Goal: Task Accomplishment & Management: Manage account settings

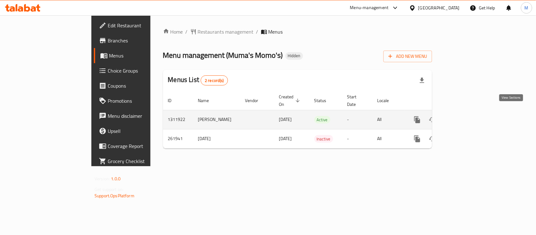
click at [466, 116] on icon "enhanced table" at bounding box center [462, 120] width 8 height 8
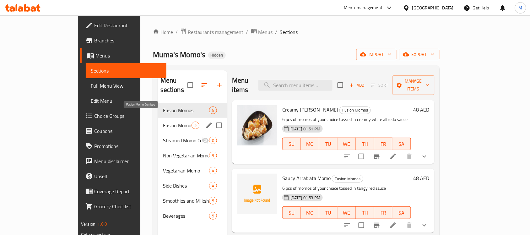
click at [163, 121] on span "Fusion Momo Combos" at bounding box center [177, 125] width 29 height 8
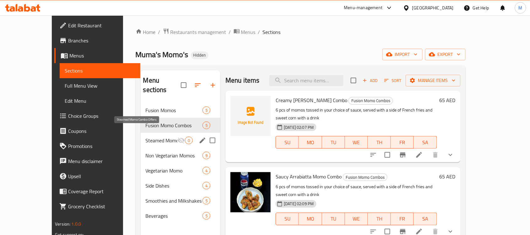
click at [153, 136] on span "Steamed Momo Combo Offers" at bounding box center [162, 140] width 32 height 8
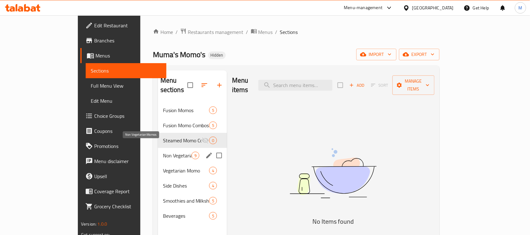
click at [163, 152] on span "Non Vegetarian Momos" at bounding box center [177, 156] width 29 height 8
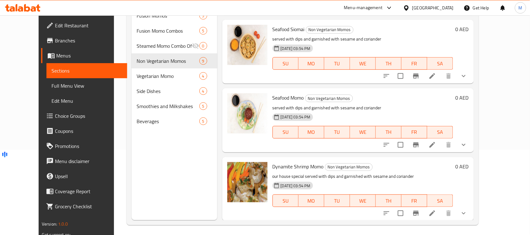
scroll to position [88, 0]
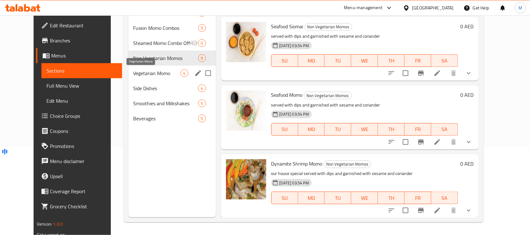
click at [147, 76] on span "Vegetarian Momo" at bounding box center [156, 73] width 47 height 8
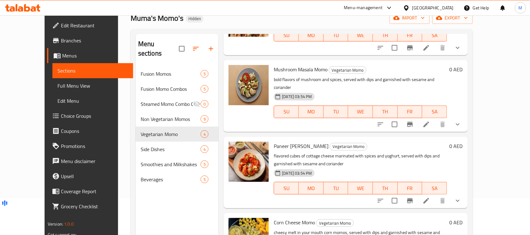
scroll to position [88, 0]
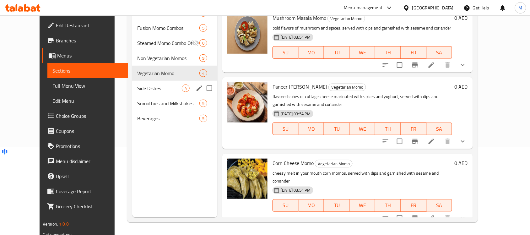
click at [132, 83] on div "Side Dishes 4" at bounding box center [174, 88] width 85 height 15
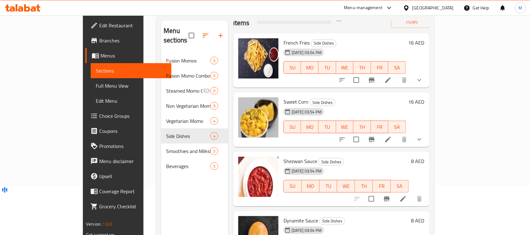
scroll to position [88, 0]
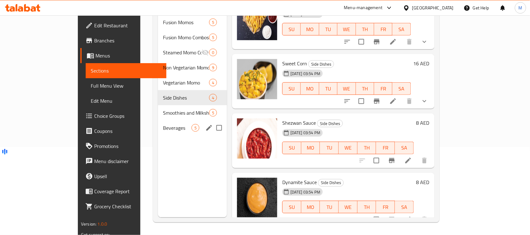
click at [163, 109] on span "Smoothies and Milkshakes" at bounding box center [186, 113] width 46 height 8
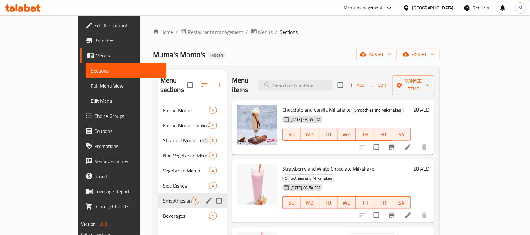
click at [158, 208] on div "Beverages 5" at bounding box center [192, 215] width 69 height 15
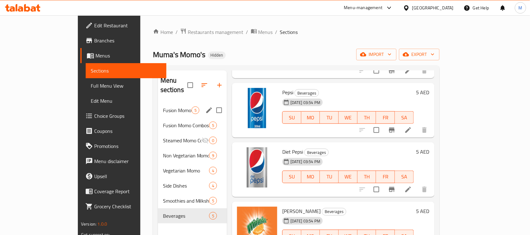
click at [158, 104] on div "Fusion Momos 5" at bounding box center [192, 110] width 69 height 15
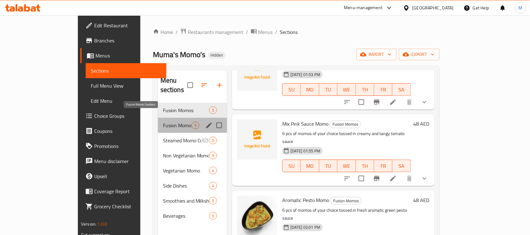
click at [163, 121] on span "Fusion Momo Combos" at bounding box center [177, 125] width 29 height 8
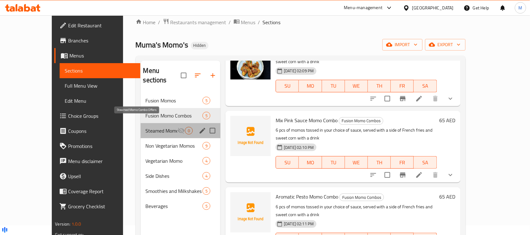
click at [154, 127] on span "Steamed Momo Combo Offers" at bounding box center [162, 131] width 32 height 8
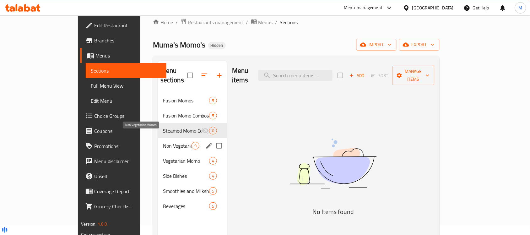
click at [163, 142] on span "Non Vegetarian Momos" at bounding box center [177, 146] width 29 height 8
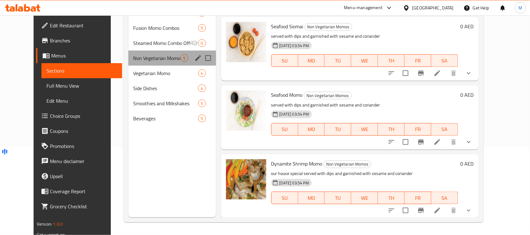
click at [147, 65] on div "Non Vegetarian Momos 9" at bounding box center [172, 58] width 88 height 15
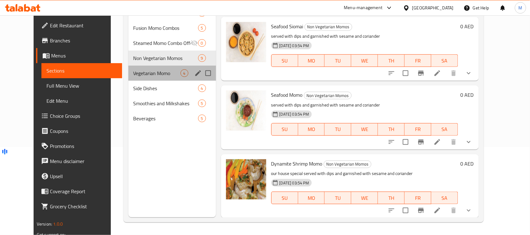
click at [148, 67] on div "Vegetarian Momo 4" at bounding box center [172, 73] width 88 height 15
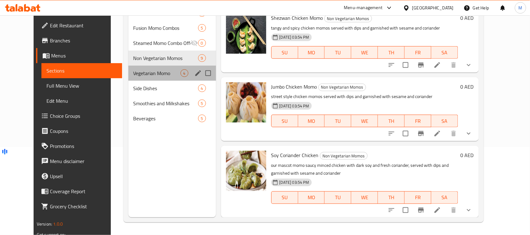
click at [149, 73] on span "Vegetarian Momo" at bounding box center [156, 73] width 47 height 8
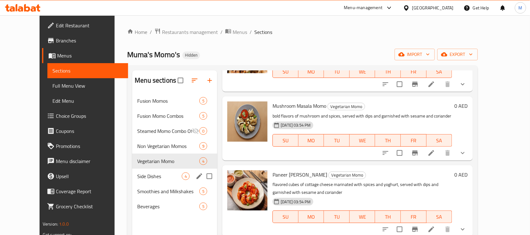
click at [139, 173] on span "Side Dishes" at bounding box center [159, 176] width 45 height 8
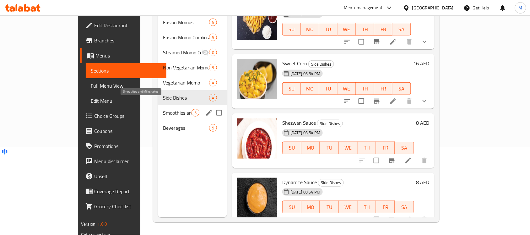
click at [163, 109] on span "Smoothies and Milkshakes" at bounding box center [177, 113] width 29 height 8
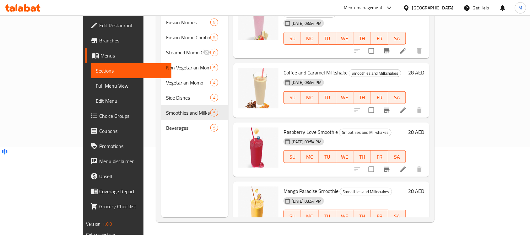
click at [166, 124] on span "Beverages" at bounding box center [188, 128] width 44 height 8
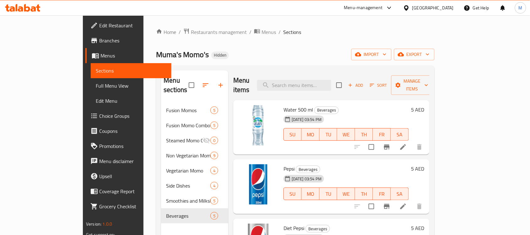
drag, startPoint x: 42, startPoint y: 89, endPoint x: 46, endPoint y: 93, distance: 5.8
click at [96, 89] on span "Full Menu View" at bounding box center [131, 86] width 71 height 8
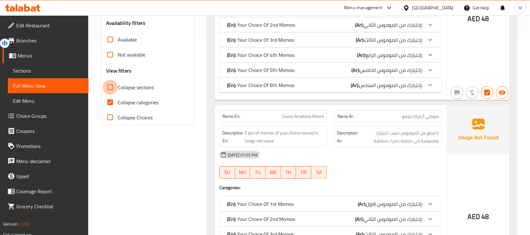
click at [113, 85] on input "Collapse sections" at bounding box center [110, 87] width 15 height 15
checkbox input "true"
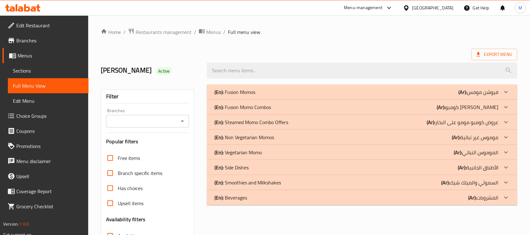
click at [272, 90] on div "(En): Fusion Momos (Ar): [PERSON_NAME]" at bounding box center [356, 92] width 284 height 8
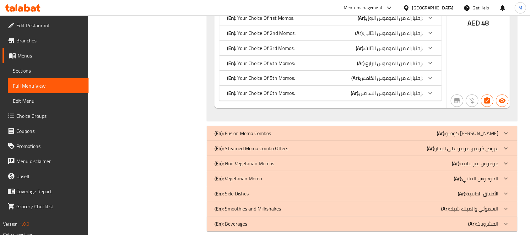
click at [312, 130] on div "(En): Fusion Momo Combos (Ar): كومبو [PERSON_NAME]" at bounding box center [356, 134] width 284 height 8
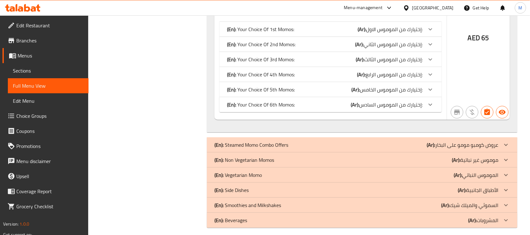
click at [312, 141] on div "(En): Steamed Momo Combo Offers (Ar): عروض كومبو مومو على البخار" at bounding box center [356, 145] width 284 height 8
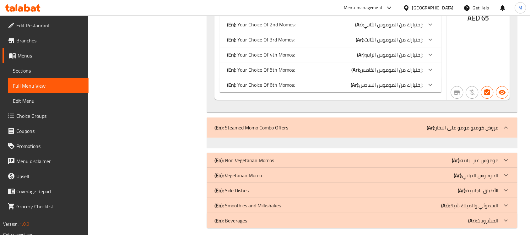
click at [300, 156] on div "(En): Non Vegetarian Momos (Ar): موموس غير نباتية" at bounding box center [356, 160] width 284 height 8
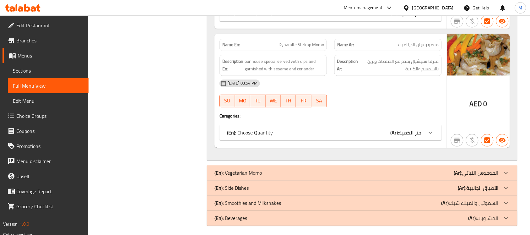
click at [308, 169] on div "(En): Vegetarian Momo (Ar): الموموس النباتي" at bounding box center [356, 173] width 284 height 8
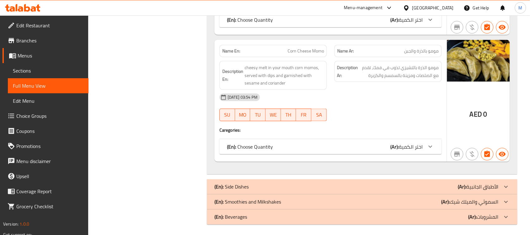
click at [298, 183] on div "(En): Side Dishes (Ar): الأطباق الجانبية" at bounding box center [356, 187] width 284 height 8
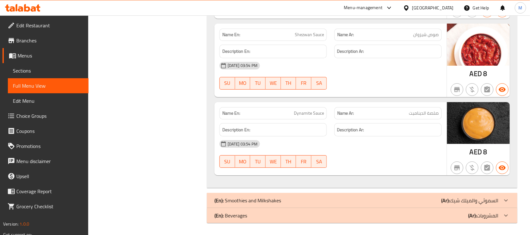
click at [245, 200] on p "(En): Smoothies and Milkshakes" at bounding box center [247, 200] width 67 height 8
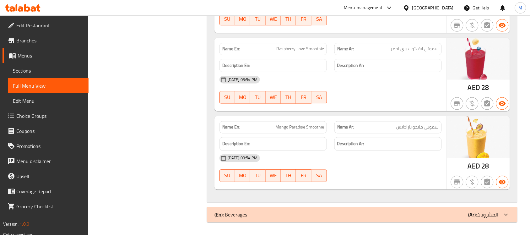
click at [252, 212] on div "(En): Beverages (Ar): المشروبات" at bounding box center [356, 215] width 284 height 8
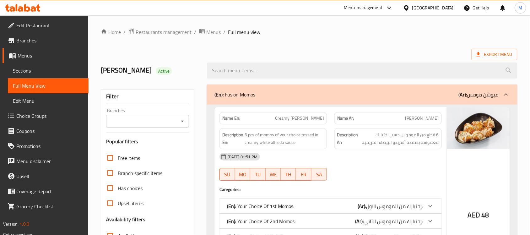
click at [417, 5] on div "[GEOGRAPHIC_DATA]" at bounding box center [432, 7] width 41 height 7
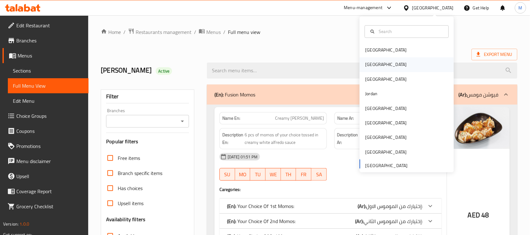
click at [368, 66] on div "[GEOGRAPHIC_DATA]" at bounding box center [385, 64] width 41 height 7
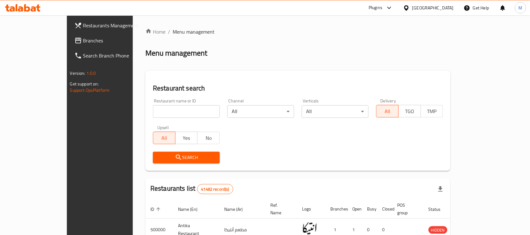
click at [153, 111] on input "search" at bounding box center [186, 111] width 67 height 13
paste input "502535"
type input "502535"
click at [158, 155] on span "Search" at bounding box center [186, 157] width 57 height 8
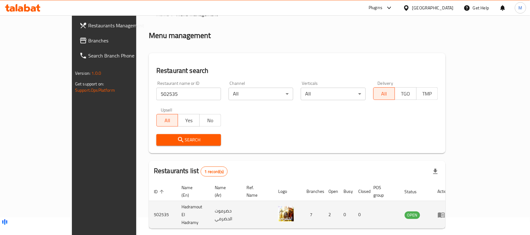
scroll to position [33, 0]
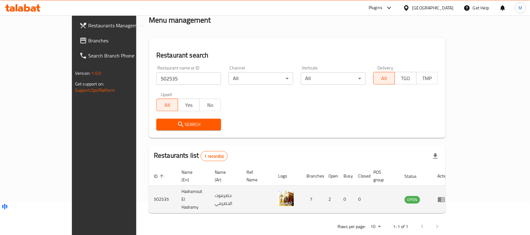
click at [445, 195] on icon "enhanced table" at bounding box center [441, 199] width 8 height 8
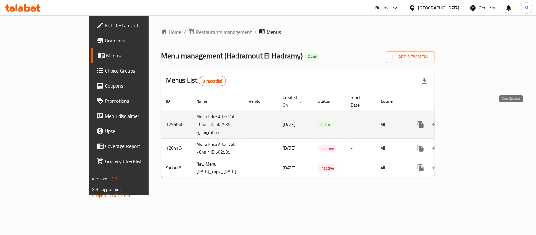
click at [469, 120] on icon "enhanced table" at bounding box center [466, 124] width 8 height 8
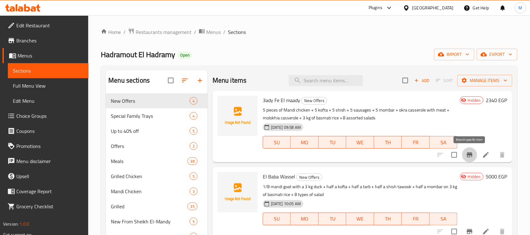
click at [471, 154] on icon "Branch-specific-item" at bounding box center [469, 154] width 6 height 5
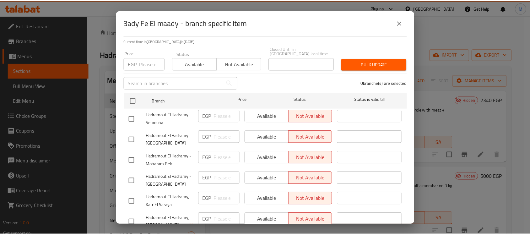
scroll to position [85, 0]
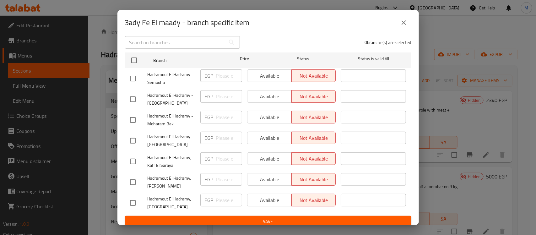
click at [404, 22] on icon "close" at bounding box center [403, 22] width 4 height 4
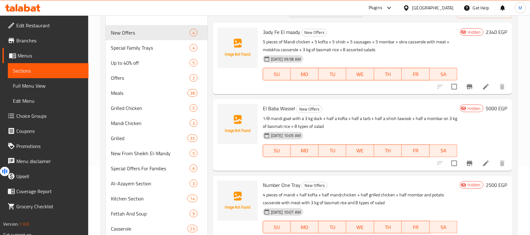
scroll to position [0, 0]
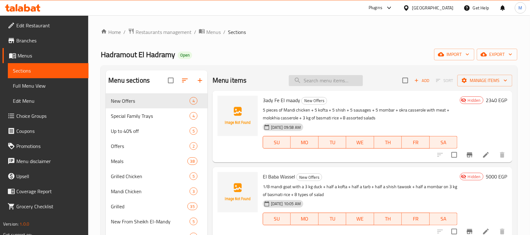
click at [322, 80] on input "search" at bounding box center [326, 80] width 74 height 11
paste input "Molokhia Casserole"
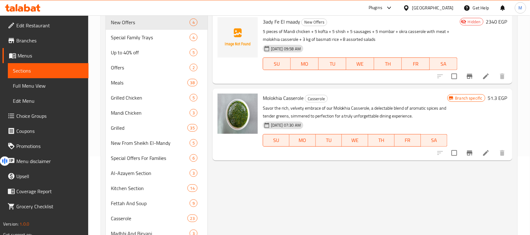
scroll to position [39, 0]
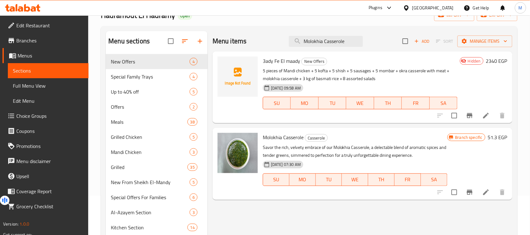
type input "Molokhia Casserole"
drag, startPoint x: 297, startPoint y: 79, endPoint x: 264, endPoint y: 79, distance: 33.9
click at [264, 79] on p "5 pieces of Mandi chicken + 5 kofta + 5 shish + 5 sausages + 5 mombar + okra ca…" at bounding box center [360, 75] width 195 height 16
click at [485, 118] on icon at bounding box center [486, 116] width 6 height 6
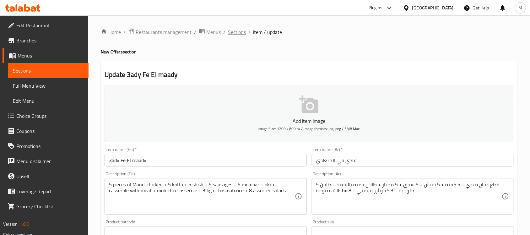
click at [239, 33] on span "Sections" at bounding box center [237, 32] width 18 height 8
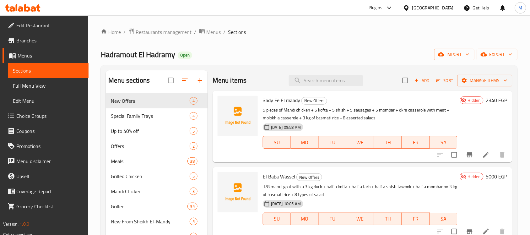
click at [409, 8] on icon at bounding box center [406, 8] width 7 height 7
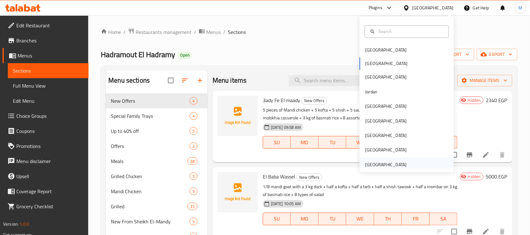
click at [389, 163] on div "[GEOGRAPHIC_DATA]" at bounding box center [385, 164] width 41 height 7
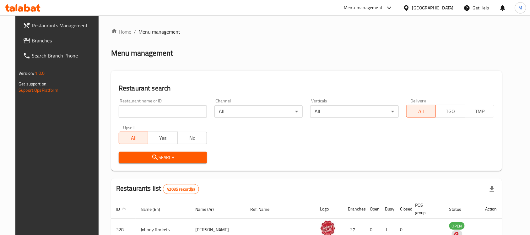
click at [45, 45] on link "Branches" at bounding box center [61, 40] width 86 height 15
